Goal: Task Accomplishment & Management: Use online tool/utility

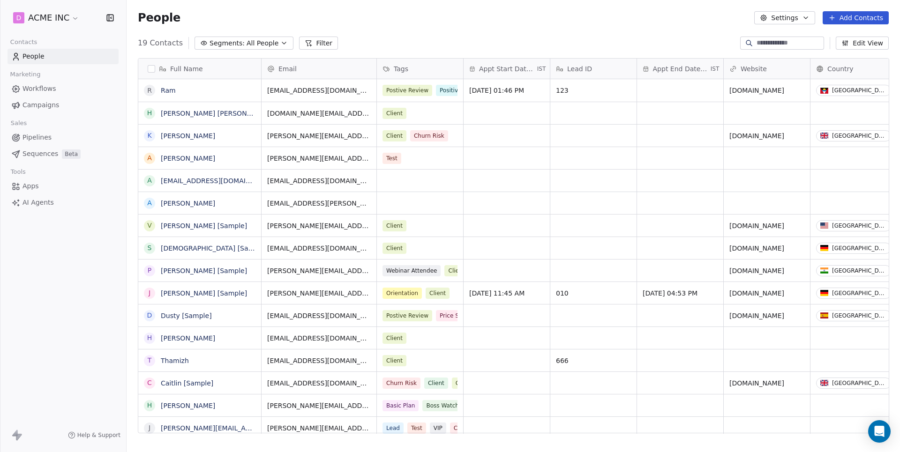
scroll to position [398, 773]
click at [39, 137] on span "Pipelines" at bounding box center [36, 138] width 29 height 10
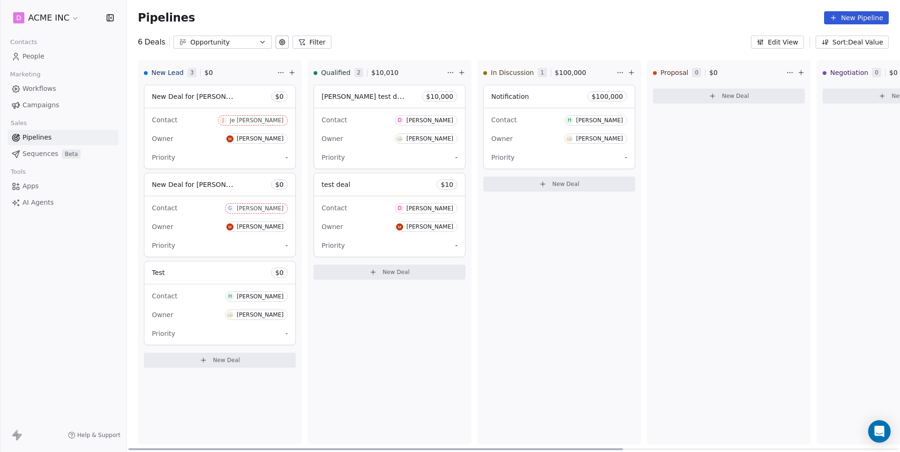
click at [202, 239] on div "Priority -" at bounding box center [220, 245] width 136 height 15
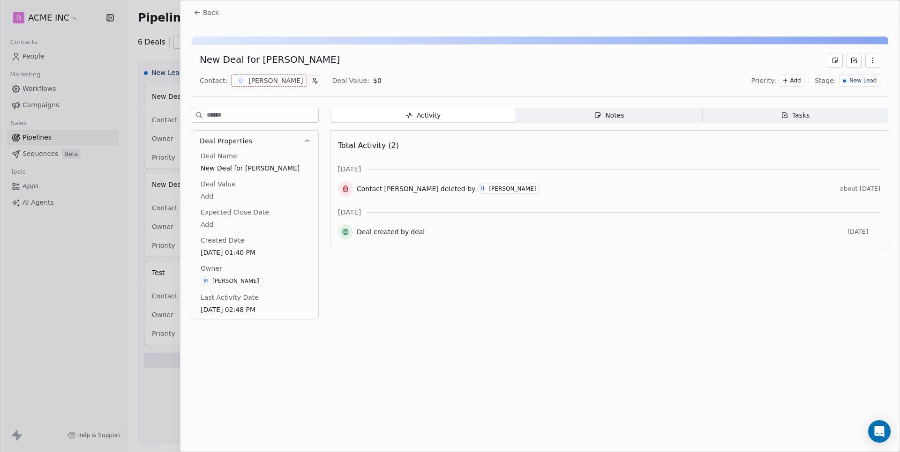
click at [173, 96] on div at bounding box center [450, 226] width 900 height 452
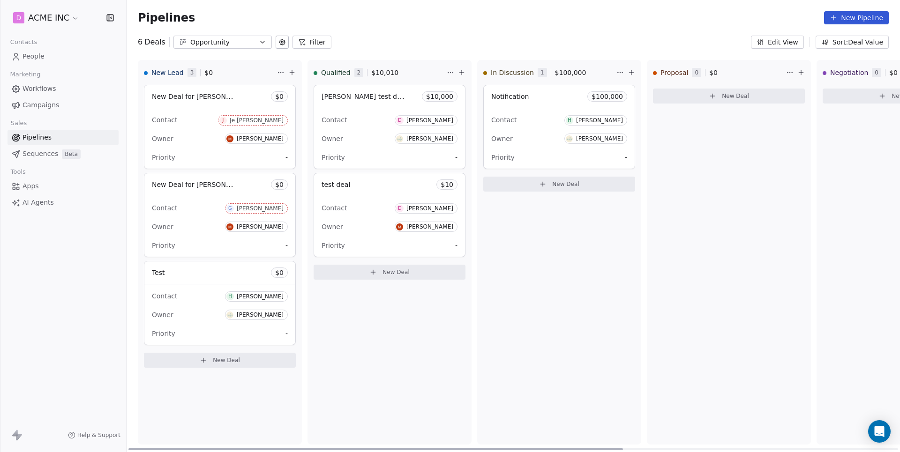
click at [184, 89] on div "New Deal for Juno Dacres $ 0" at bounding box center [219, 96] width 151 height 22
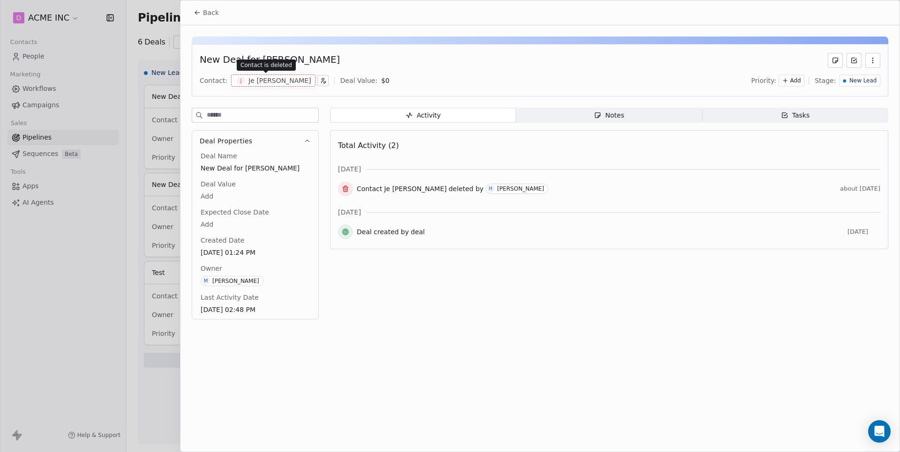
click at [270, 84] on div "Je Juno De Silva" at bounding box center [279, 80] width 63 height 9
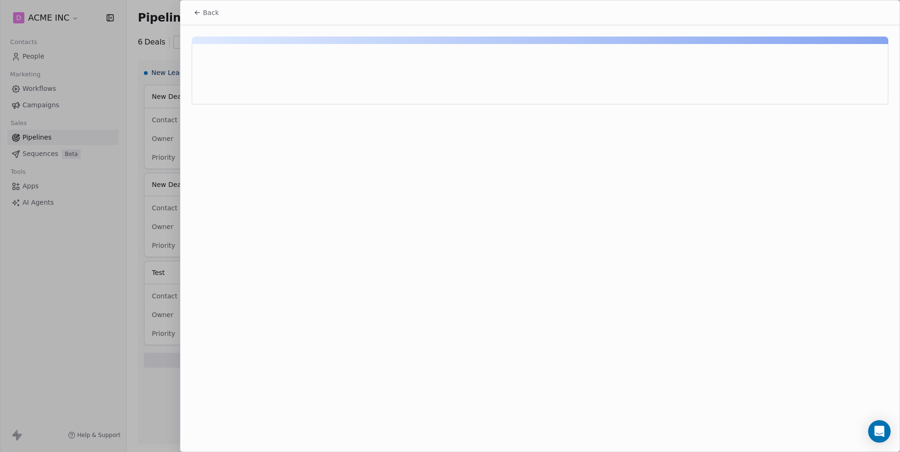
click at [196, 14] on icon at bounding box center [196, 14] width 2 height 2
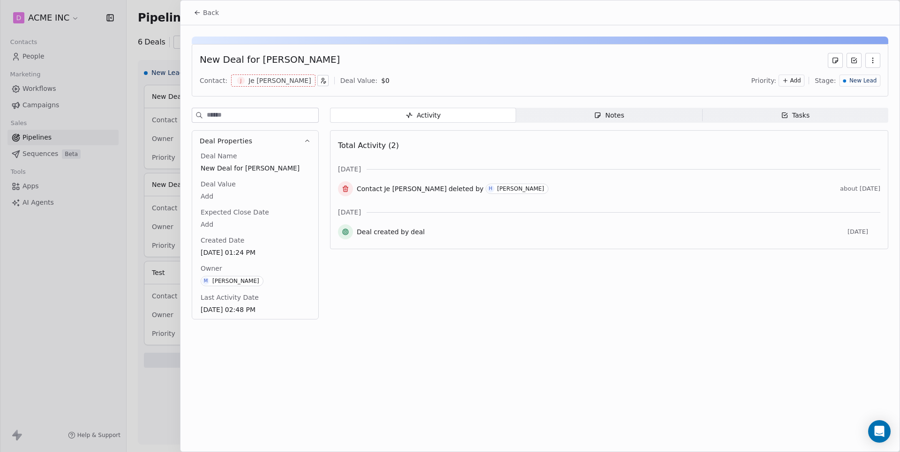
click at [196, 14] on icon at bounding box center [196, 14] width 2 height 2
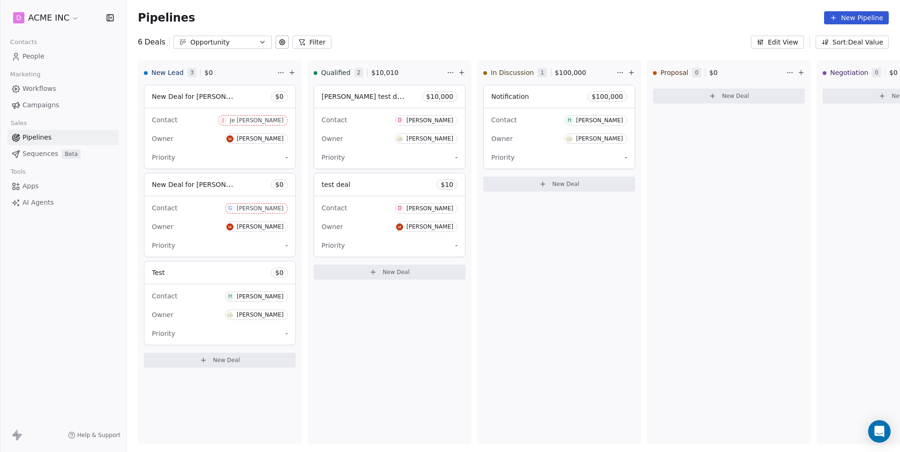
click at [45, 86] on span "Workflows" at bounding box center [39, 89] width 34 height 10
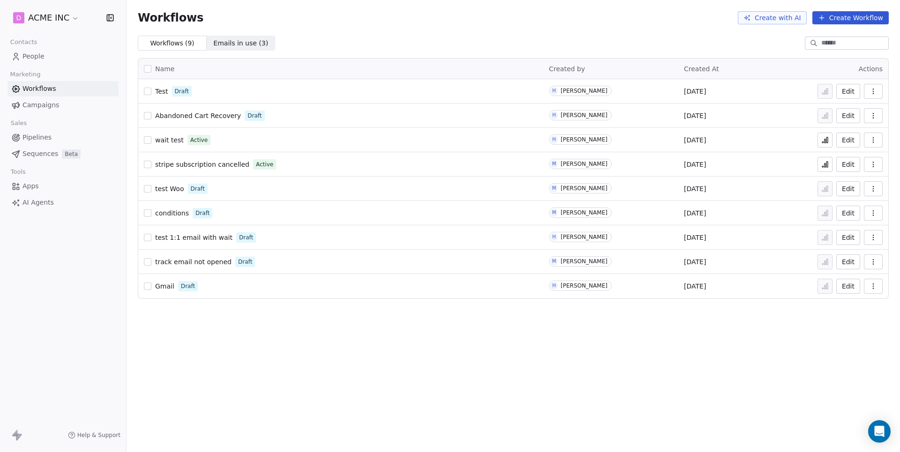
click at [34, 198] on span "AI Agents" at bounding box center [37, 203] width 31 height 10
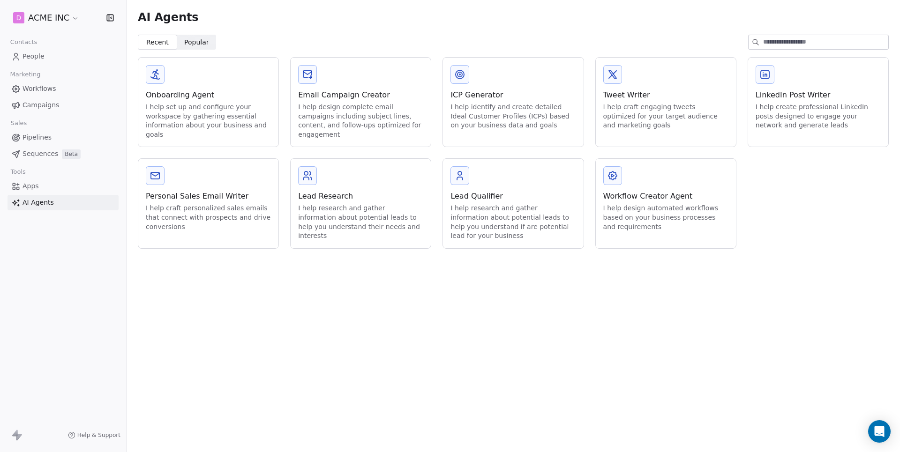
click at [645, 191] on div "Workflow Creator Agent" at bounding box center [665, 196] width 125 height 11
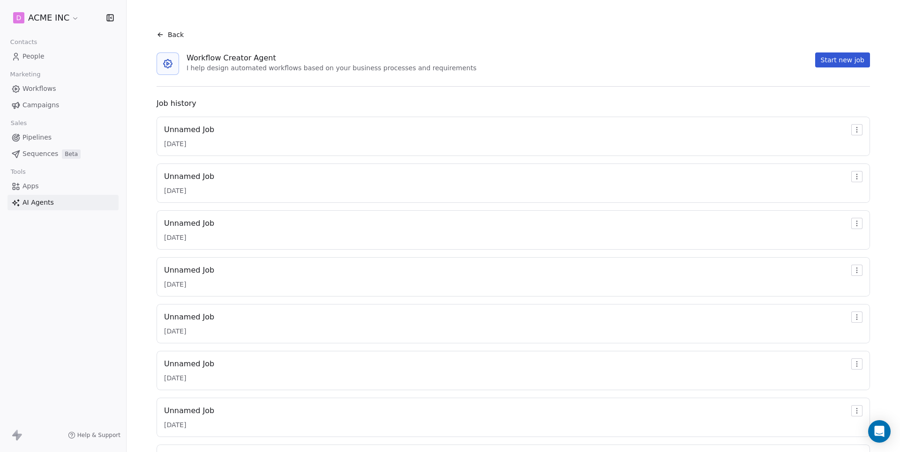
click at [184, 140] on div "03/09/2025" at bounding box center [189, 143] width 50 height 9
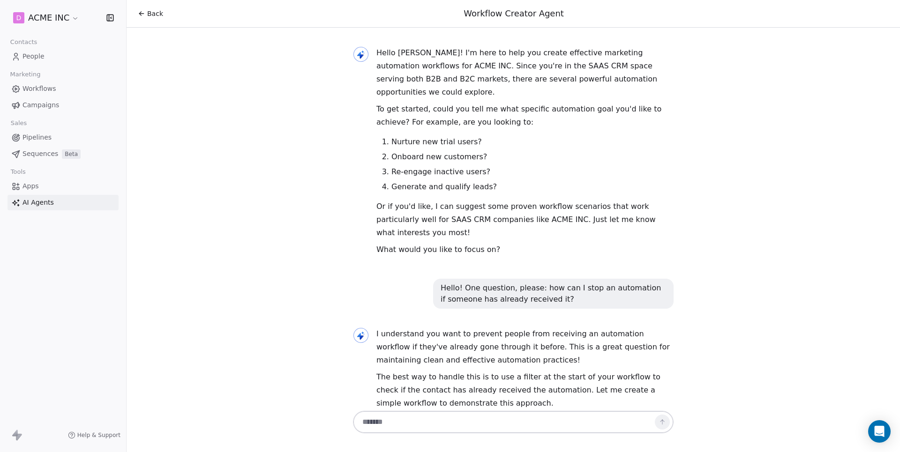
scroll to position [280, 0]
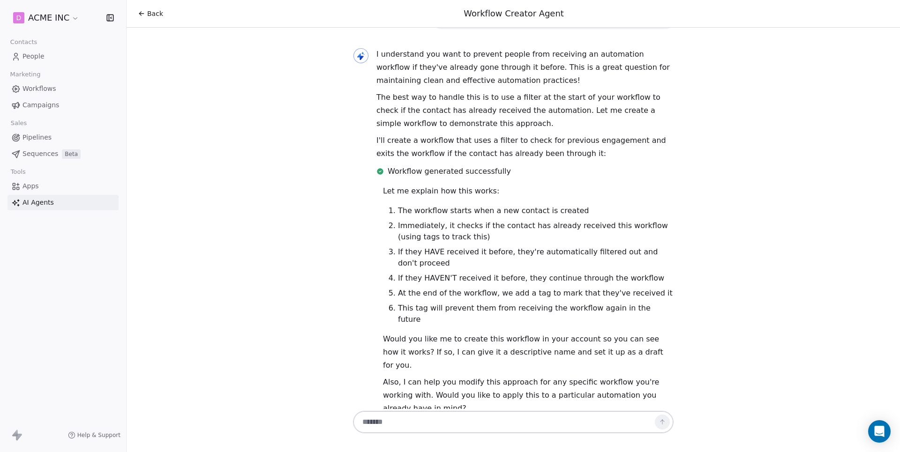
click at [410, 427] on textarea at bounding box center [503, 422] width 293 height 18
paste textarea "**********"
drag, startPoint x: 400, startPoint y: 412, endPoint x: 531, endPoint y: 412, distance: 130.8
click at [531, 412] on textarea "**********" at bounding box center [503, 411] width 293 height 40
type textarea "**********"
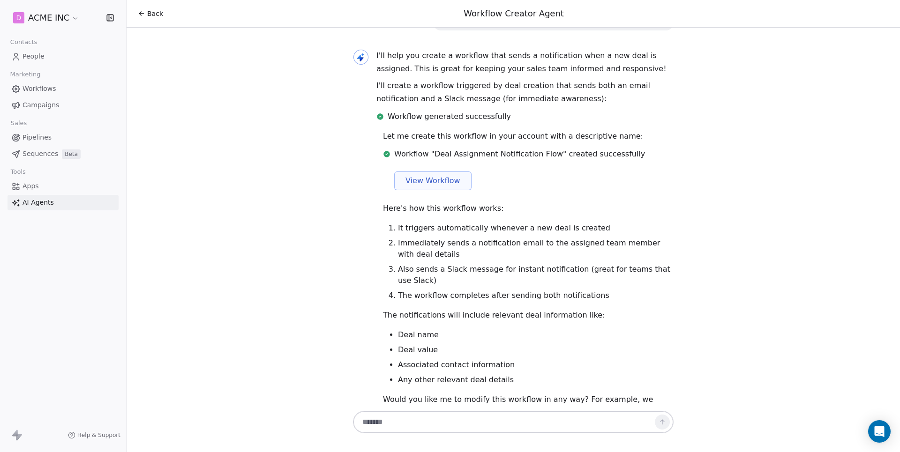
scroll to position [690, 0]
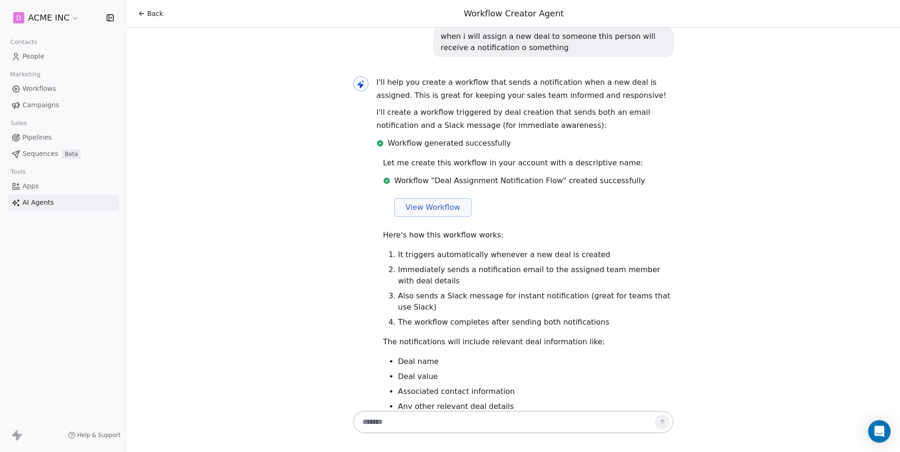
click at [430, 202] on span "View Workflow" at bounding box center [432, 207] width 55 height 11
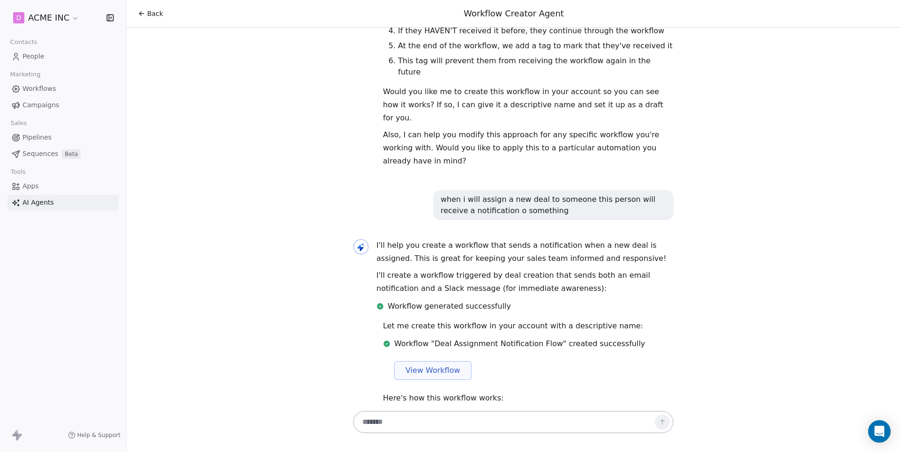
scroll to position [531, 0]
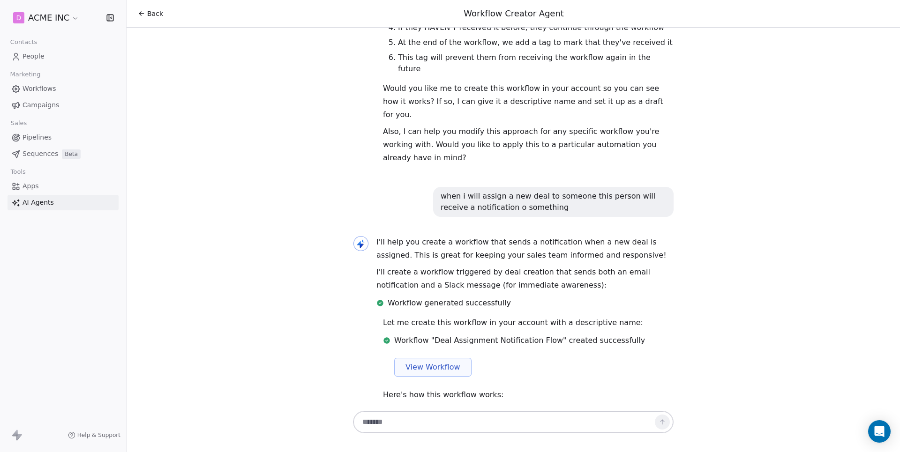
click at [444, 358] on button "View Workflow" at bounding box center [432, 367] width 77 height 19
click at [29, 134] on span "Pipelines" at bounding box center [36, 138] width 29 height 10
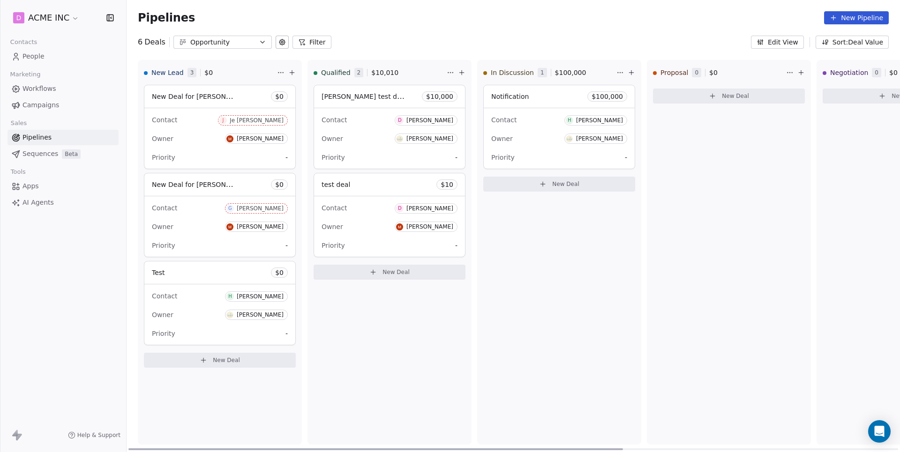
click at [216, 364] on span "New Deal" at bounding box center [226, 360] width 27 height 7
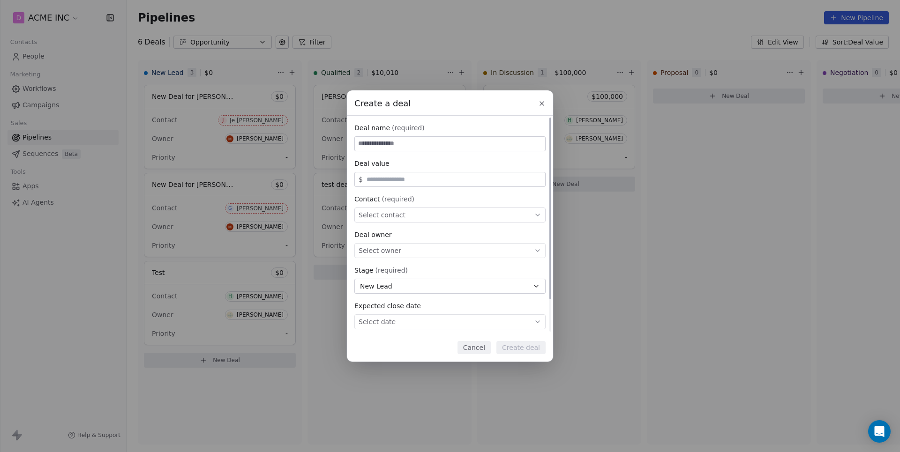
click at [399, 216] on span "Select contact" at bounding box center [382, 214] width 47 height 9
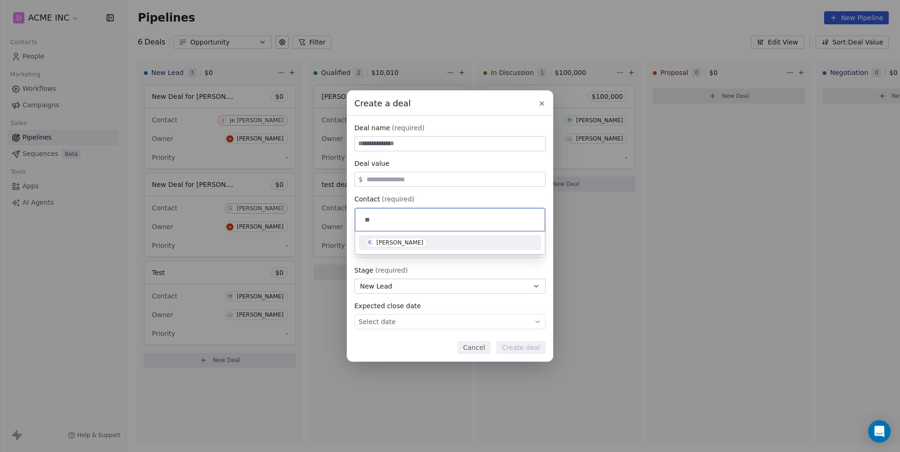
type input "*"
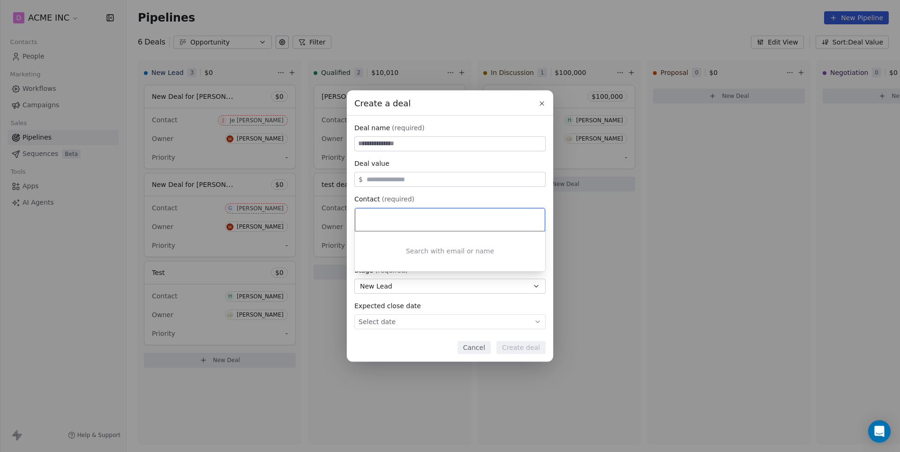
click at [601, 268] on div "Create a deal Deal name (required) Deal value $ Contact (required) Select conta…" at bounding box center [450, 225] width 900 height 271
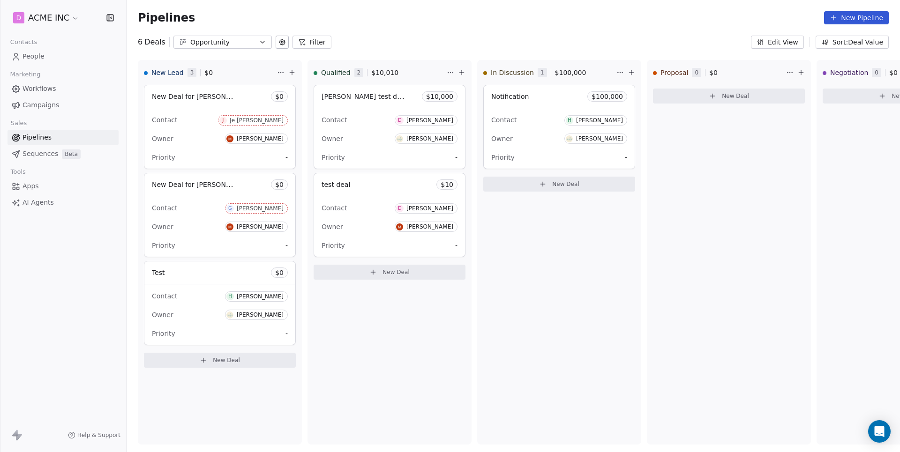
click at [601, 268] on div "Create a deal Deal name (required) Deal value $ Contact (required) Select conta…" at bounding box center [450, 225] width 900 height 271
